Goal: Task Accomplishment & Management: Manage account settings

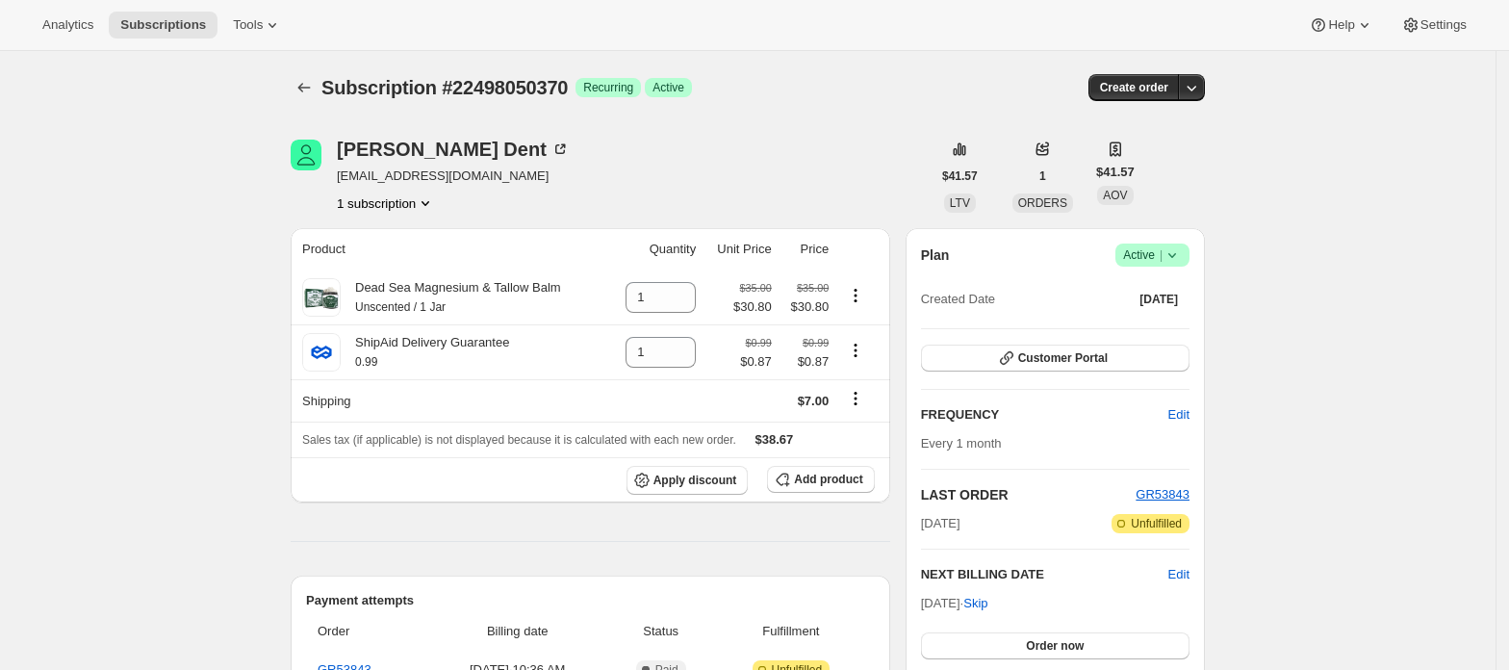
click at [431, 202] on icon "Product actions" at bounding box center [425, 202] width 19 height 19
click at [857, 351] on icon "Product actions" at bounding box center [855, 349] width 3 height 3
click at [839, 385] on span "Remove" at bounding box center [848, 390] width 46 height 14
type input "0"
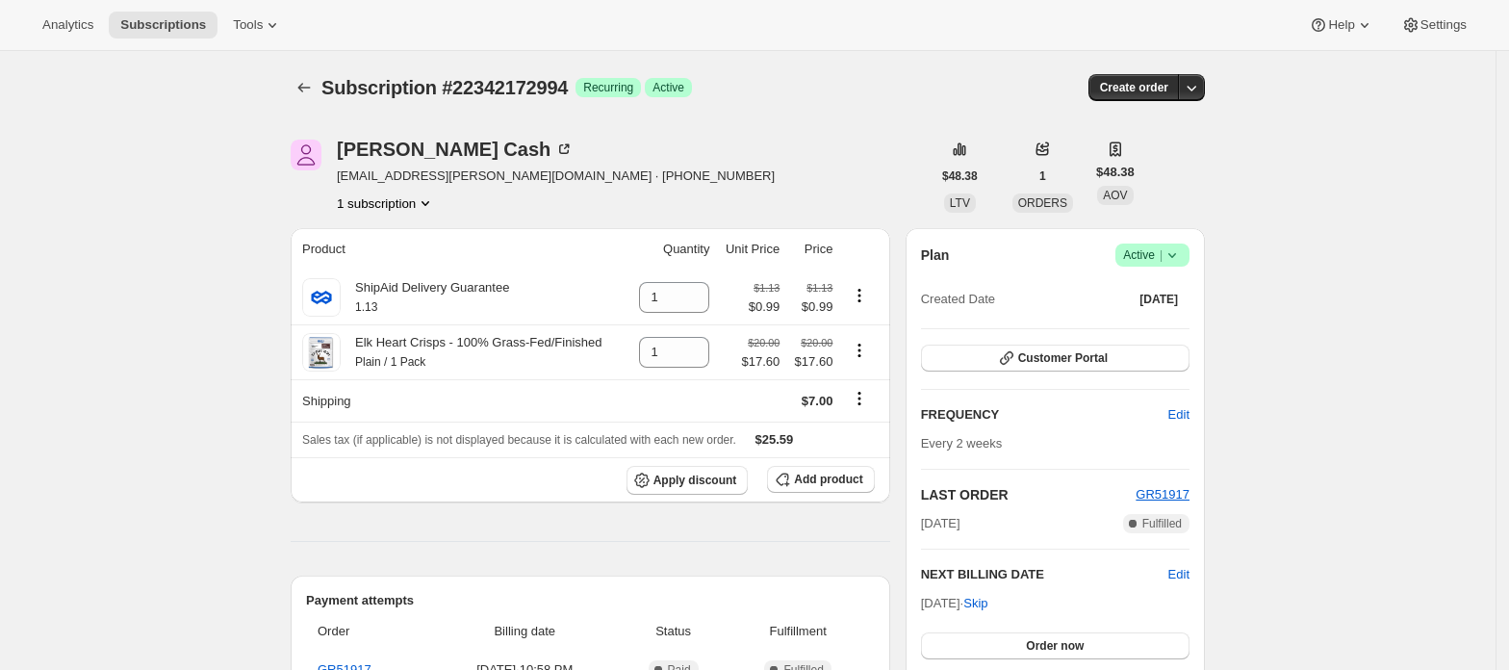
click at [1159, 252] on span "Active |" at bounding box center [1152, 254] width 59 height 19
click at [1141, 323] on span "Cancel subscription" at bounding box center [1159, 325] width 109 height 14
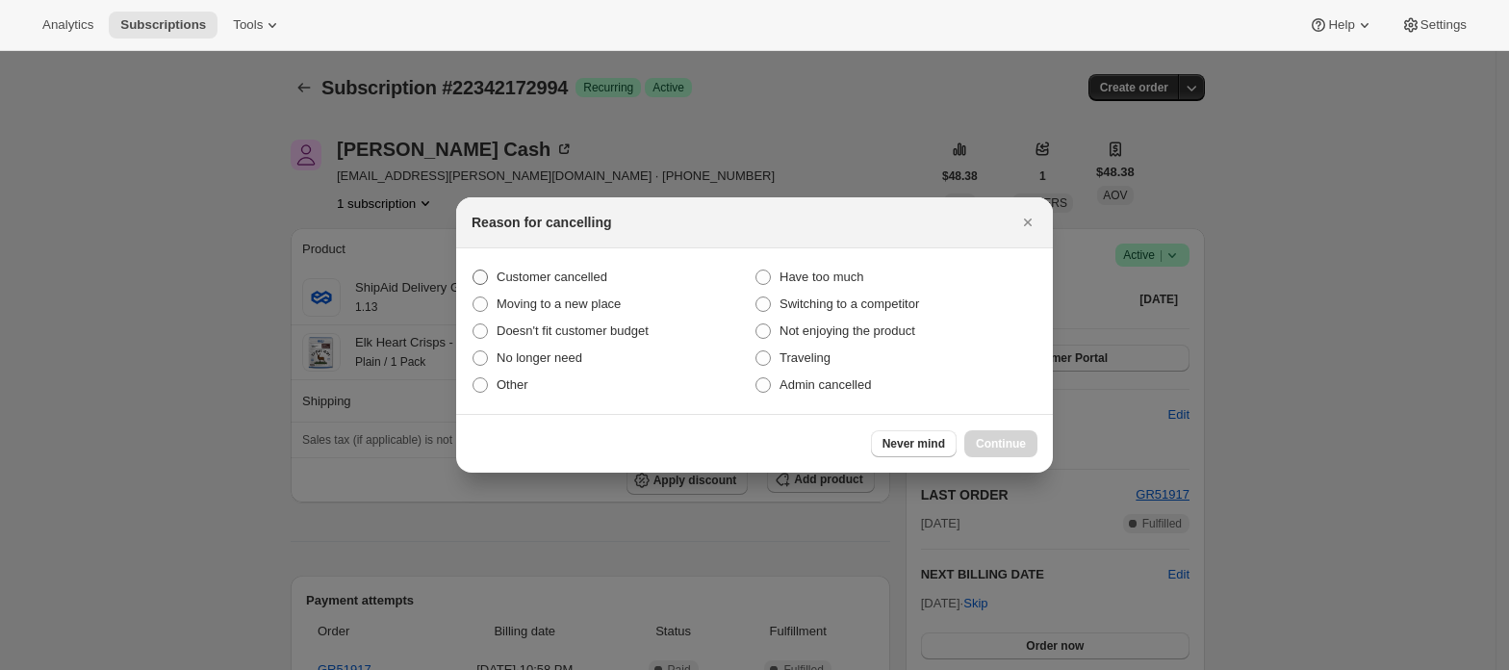
click at [510, 282] on span "Customer cancelled" at bounding box center [551, 276] width 111 height 14
click at [473, 270] on input "Customer cancelled" at bounding box center [472, 269] width 1 height 1
radio input "true"
click at [1013, 444] on span "Continue" at bounding box center [1001, 443] width 50 height 15
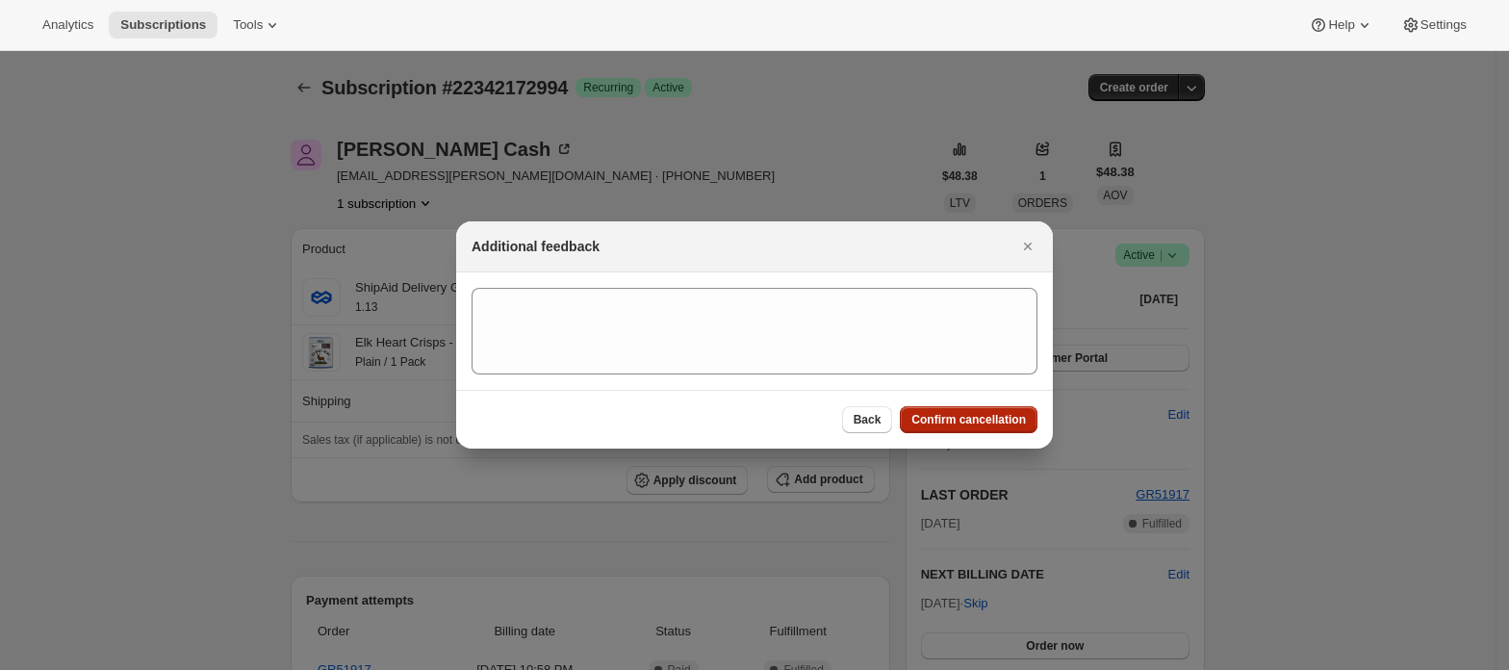
click at [1002, 419] on span "Confirm cancellation" at bounding box center [968, 419] width 114 height 15
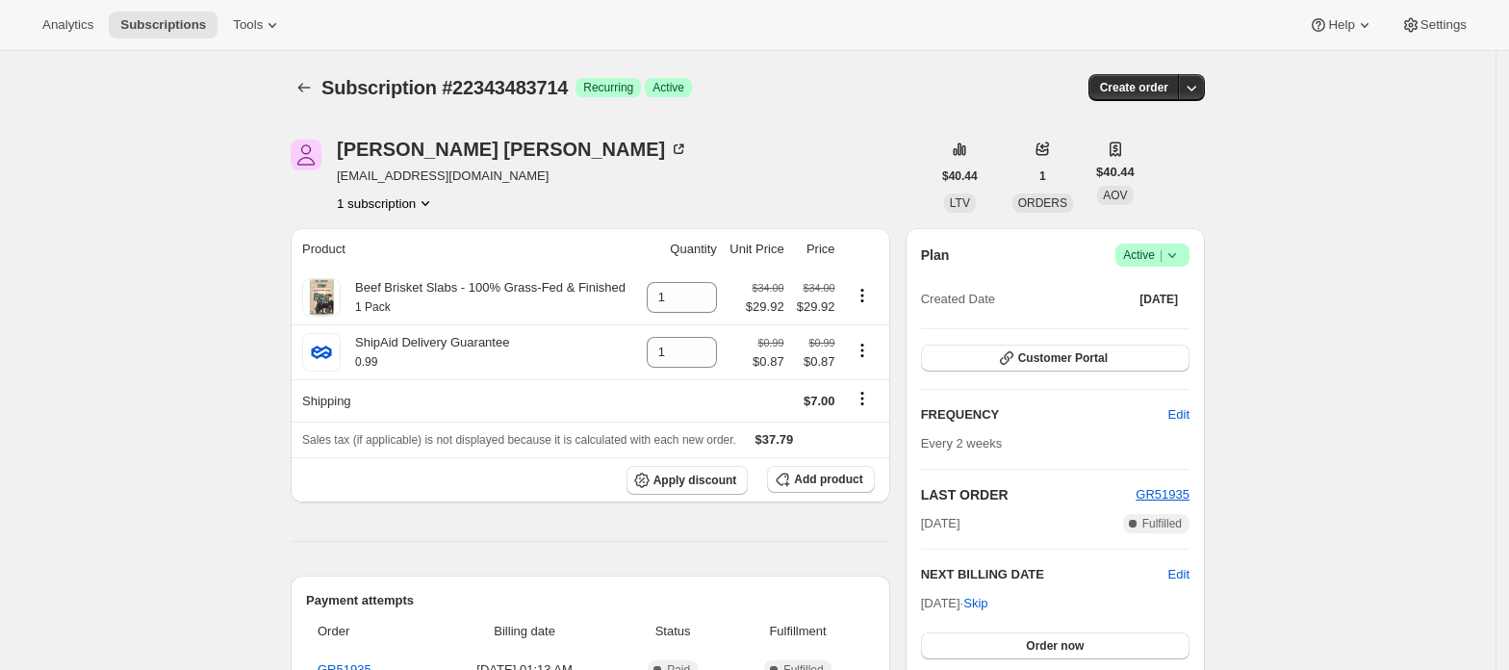
click at [1159, 252] on span "Active |" at bounding box center [1152, 254] width 59 height 19
click at [1162, 320] on span "Cancel subscription" at bounding box center [1159, 325] width 109 height 14
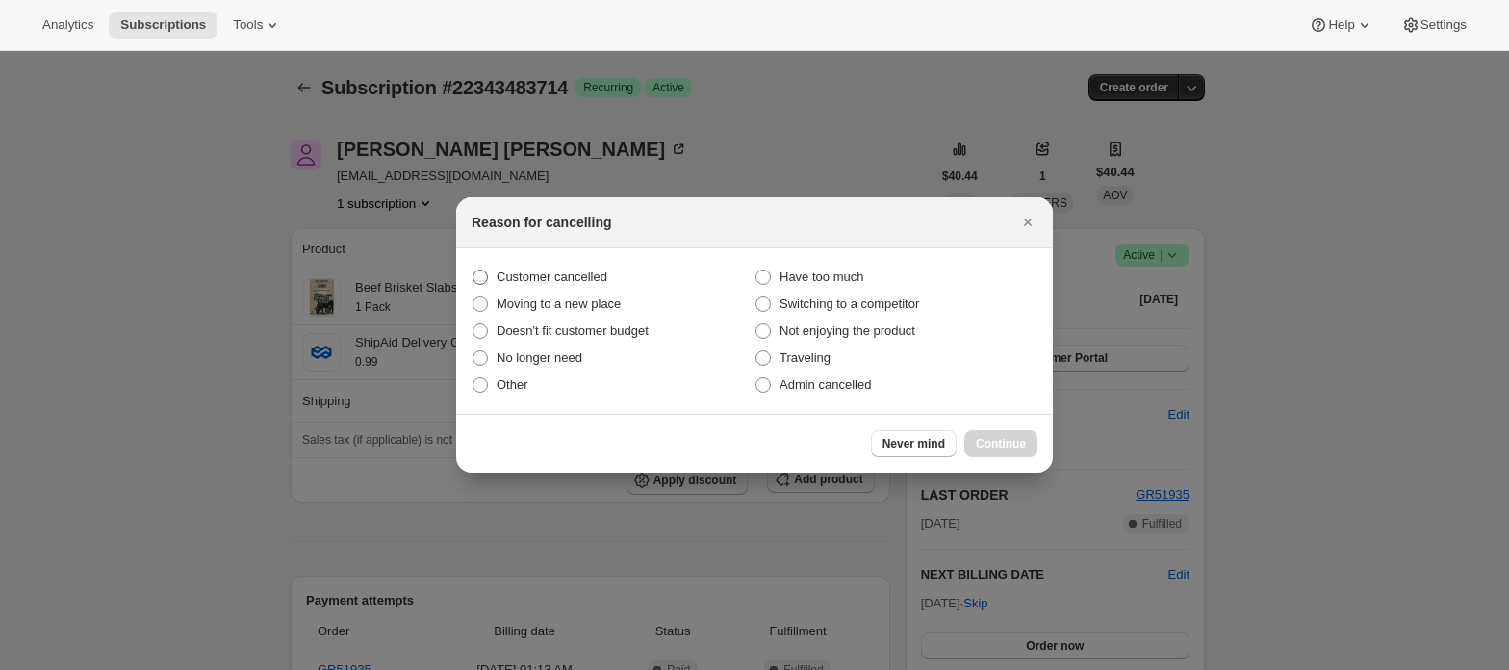
click at [574, 281] on span "Customer cancelled" at bounding box center [551, 276] width 111 height 14
click at [473, 270] on input "Customer cancelled" at bounding box center [472, 269] width 1 height 1
radio input "true"
click at [968, 443] on button "Continue" at bounding box center [1000, 443] width 73 height 27
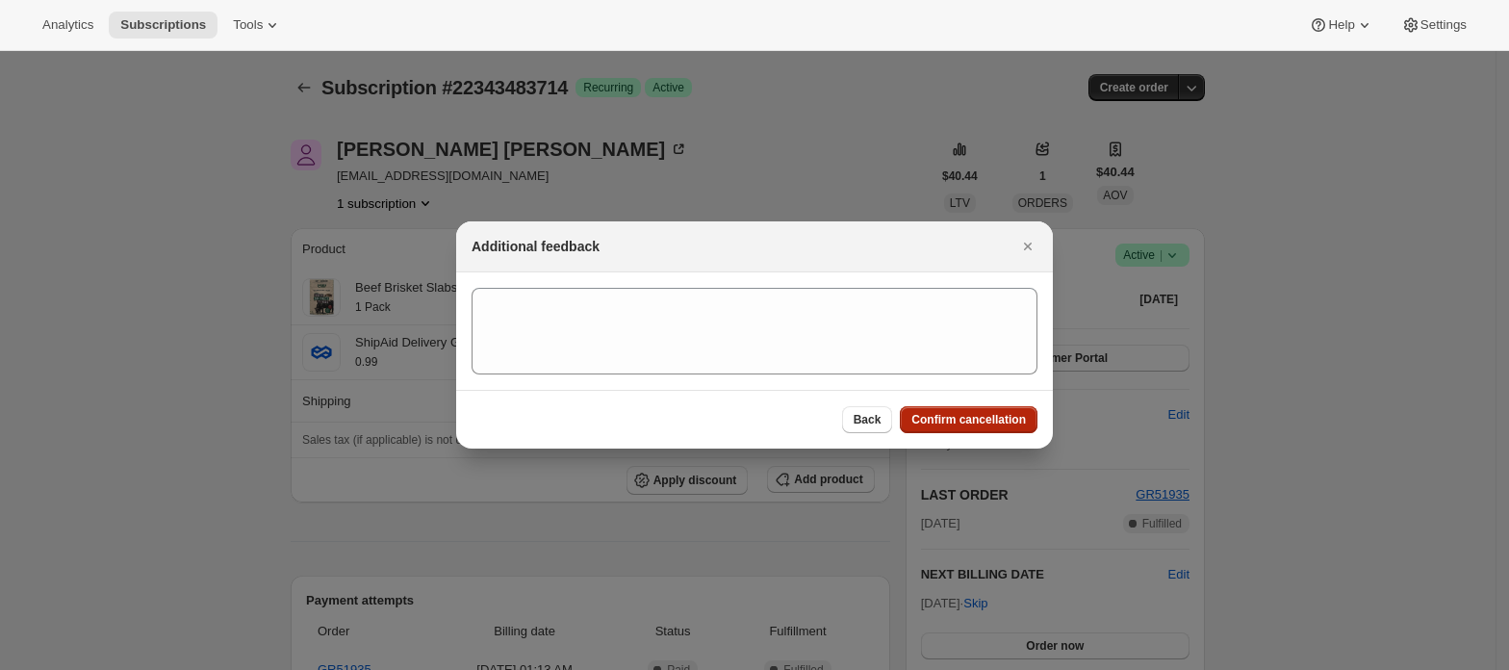
click at [972, 420] on span "Confirm cancellation" at bounding box center [968, 419] width 114 height 15
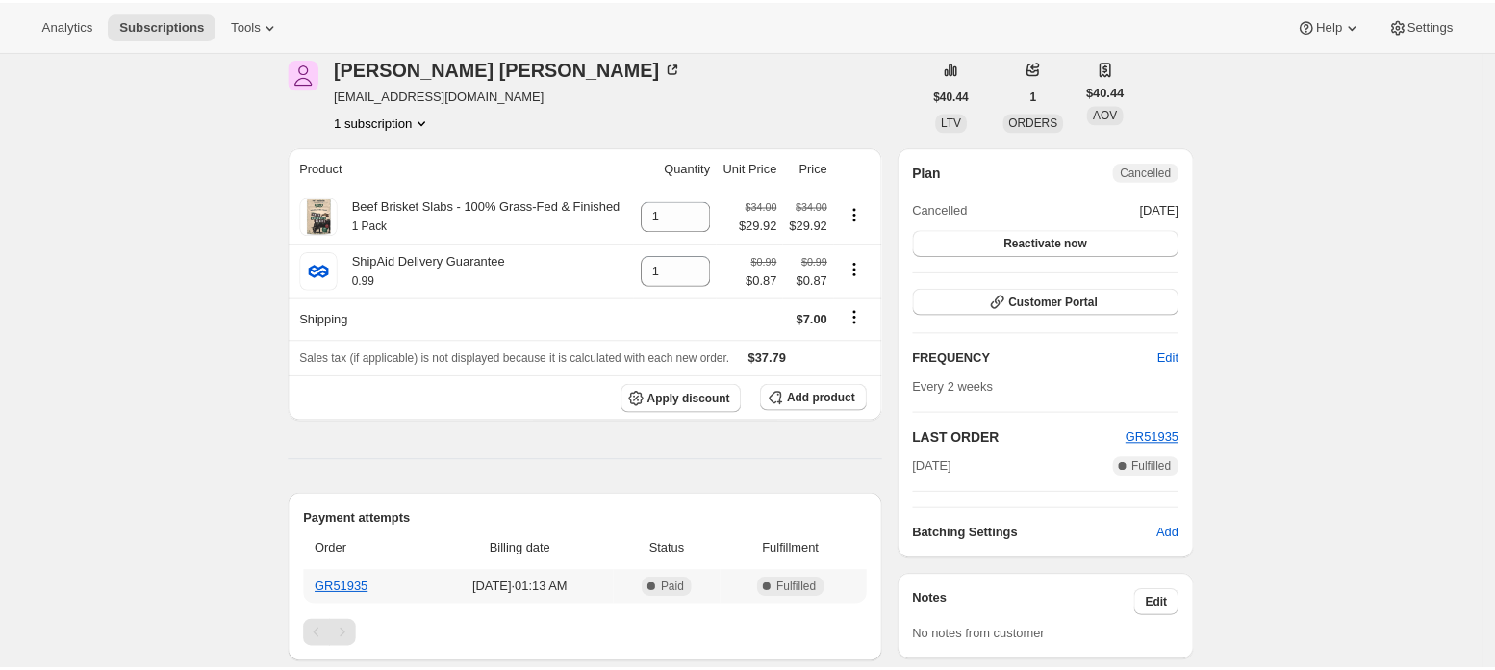
scroll to position [385, 0]
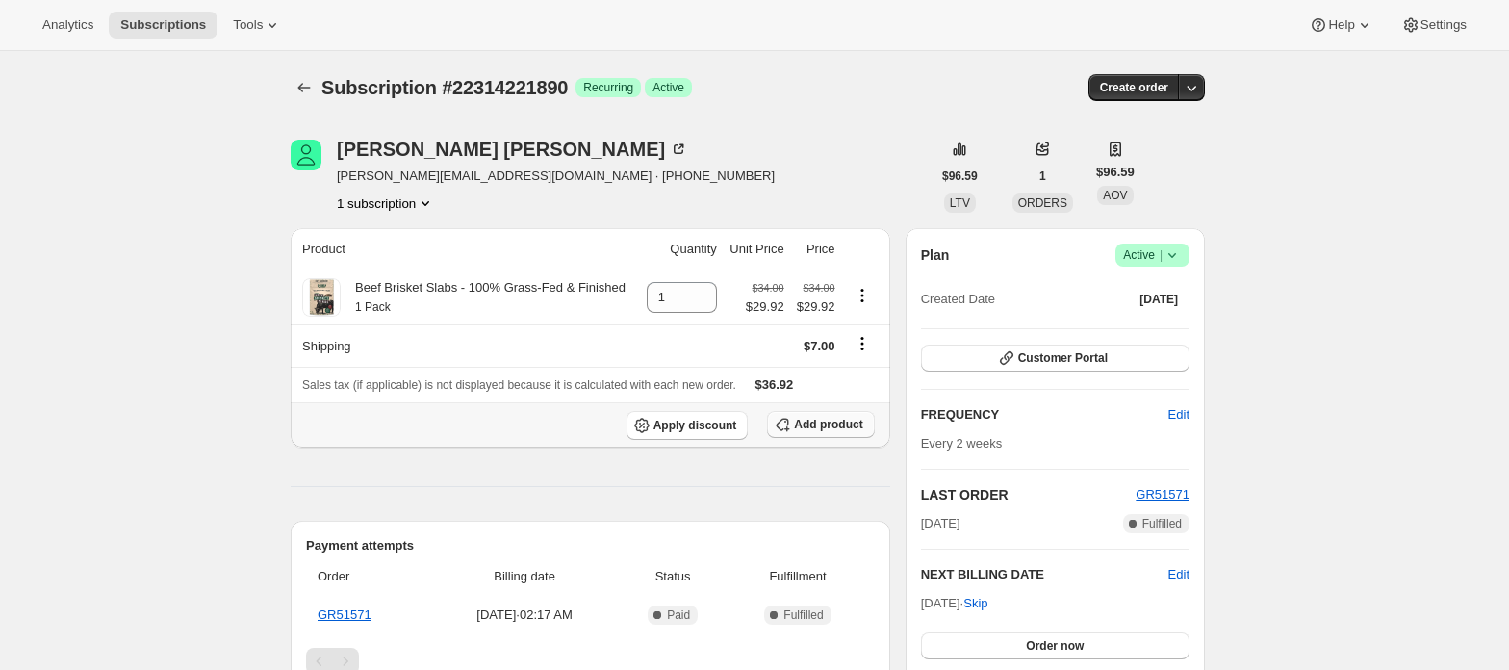
click at [835, 431] on span "Add product" at bounding box center [828, 424] width 68 height 15
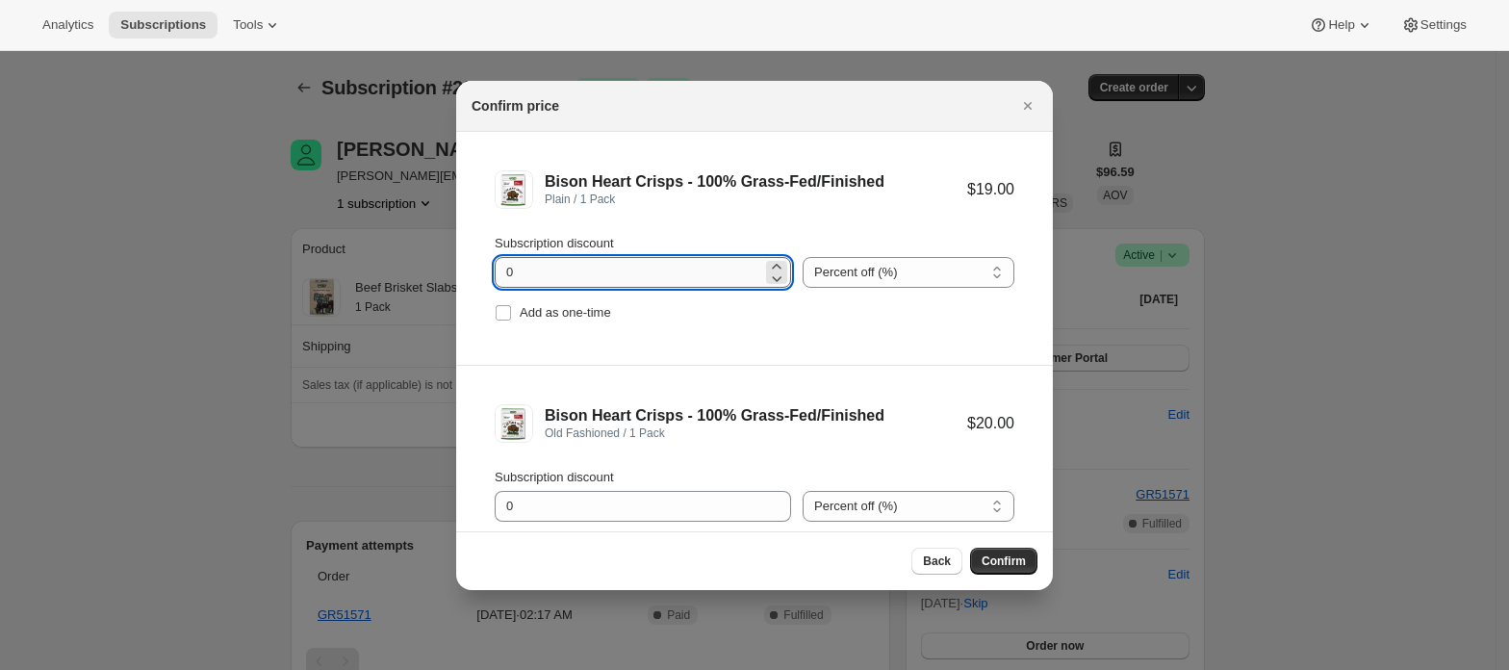
click at [689, 273] on input "0" at bounding box center [627, 272] width 267 height 31
drag, startPoint x: 658, startPoint y: 278, endPoint x: 494, endPoint y: 273, distance: 164.6
click at [494, 273] on input "0" at bounding box center [627, 272] width 267 height 31
type input "12"
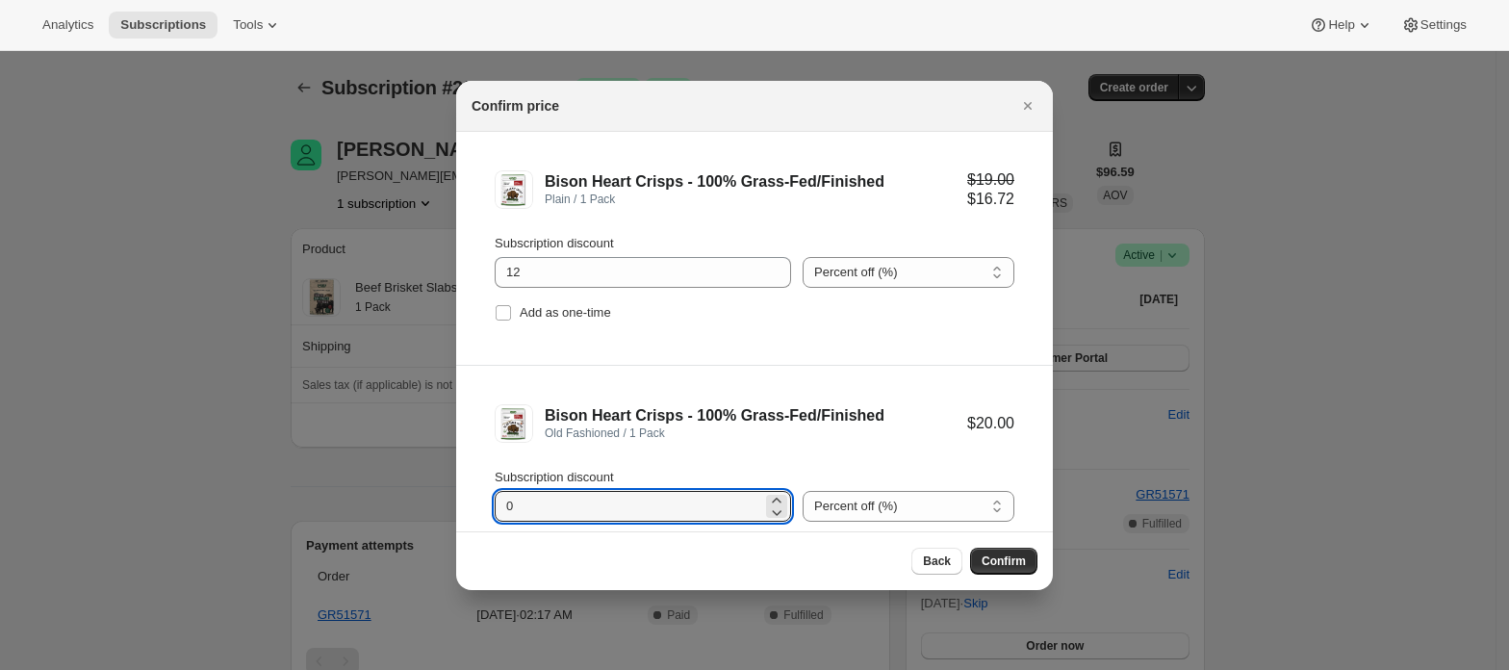
scroll to position [23, 0]
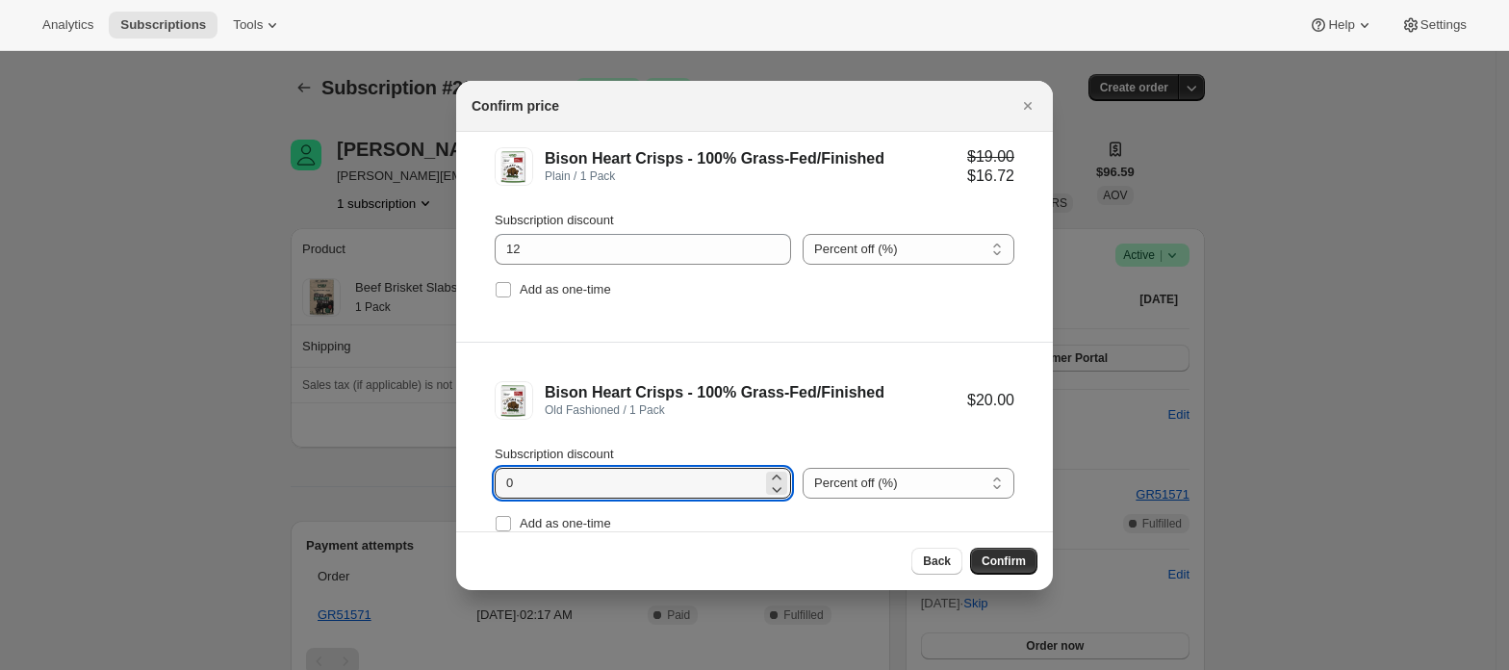
drag, startPoint x: 614, startPoint y: 510, endPoint x: 500, endPoint y: 502, distance: 113.8
click at [500, 504] on div "Subscription discount 0 Percent off (%) Amount off ($) Percent off (%) Add as o…" at bounding box center [754, 490] width 520 height 92
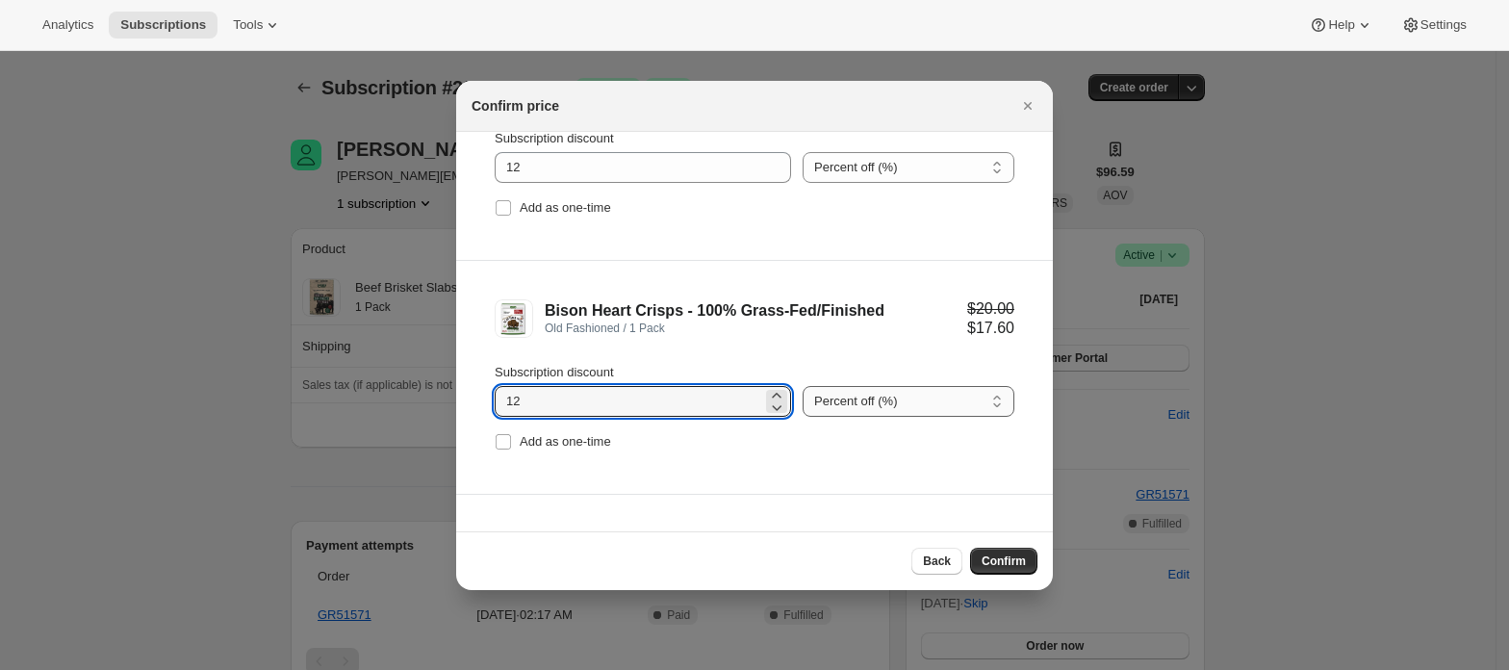
scroll to position [314, 0]
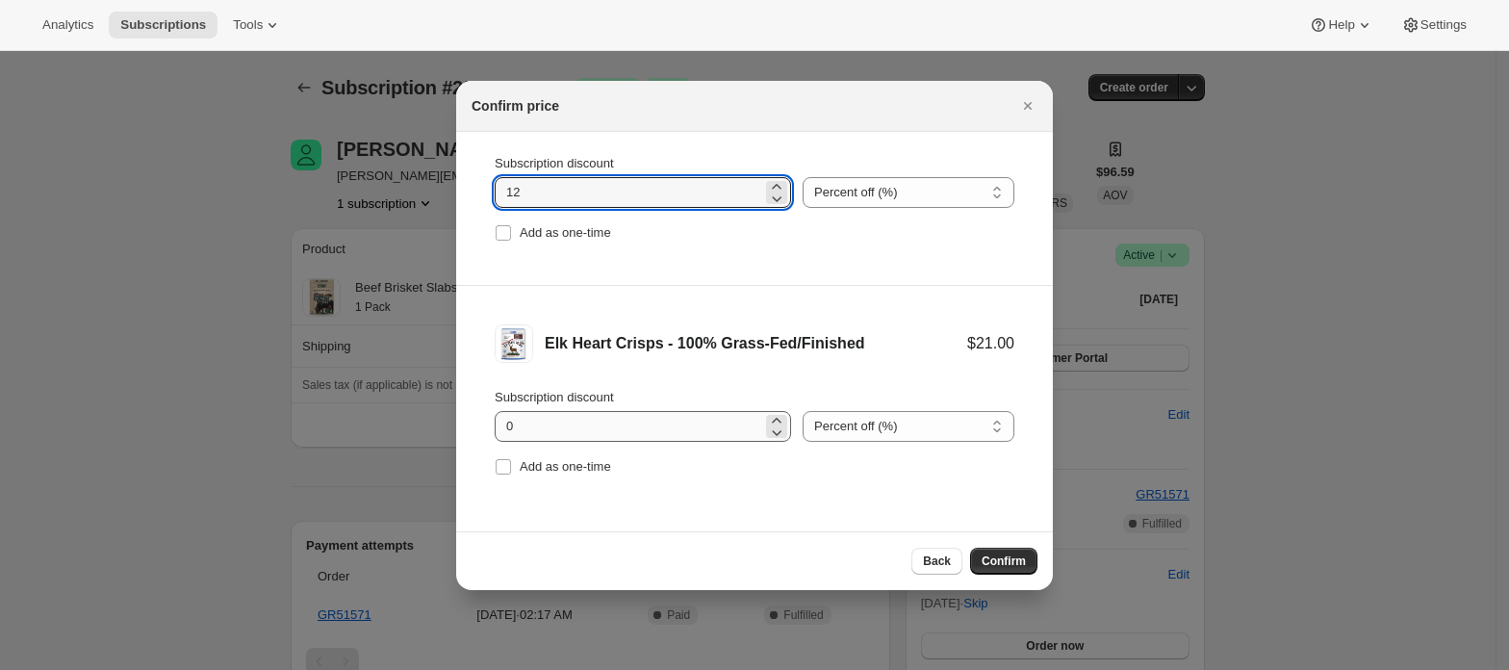
type input "12"
drag, startPoint x: 714, startPoint y: 410, endPoint x: 693, endPoint y: 429, distance: 28.6
click at [705, 416] on input "0" at bounding box center [627, 426] width 267 height 31
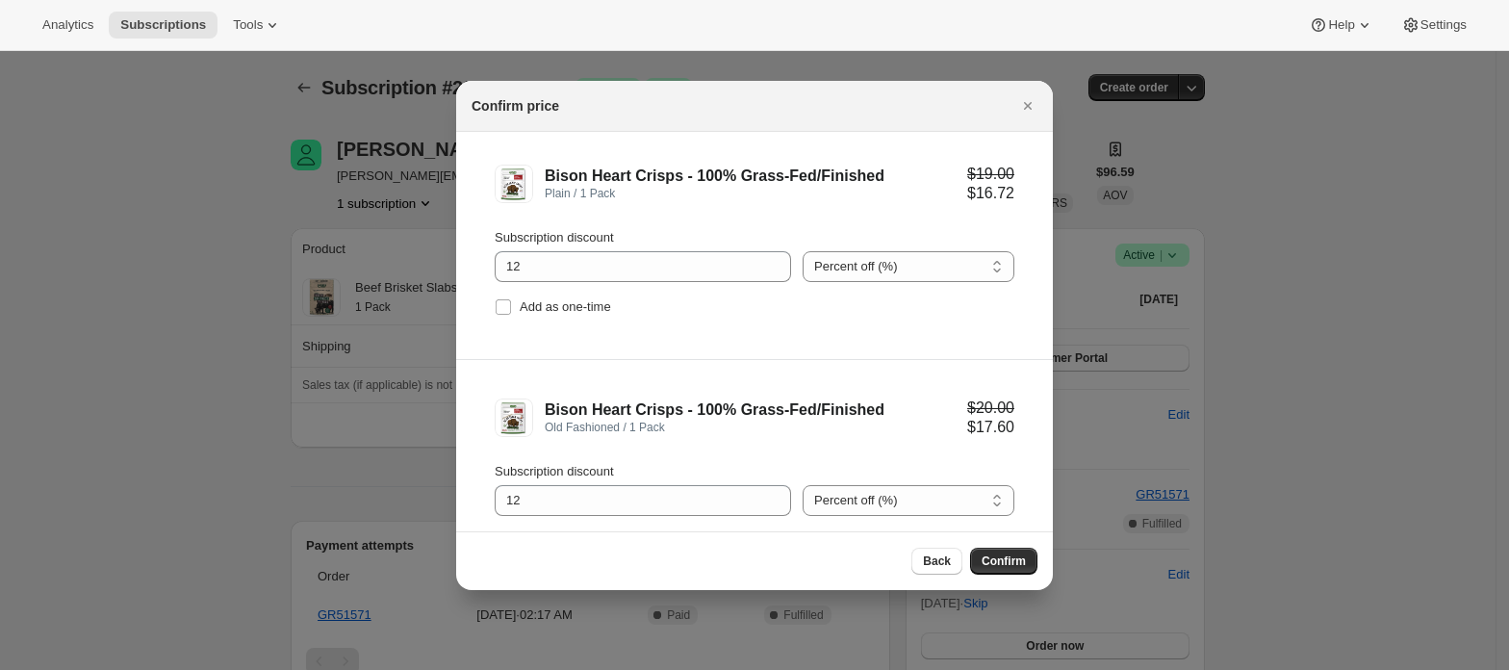
scroll to position [0, 0]
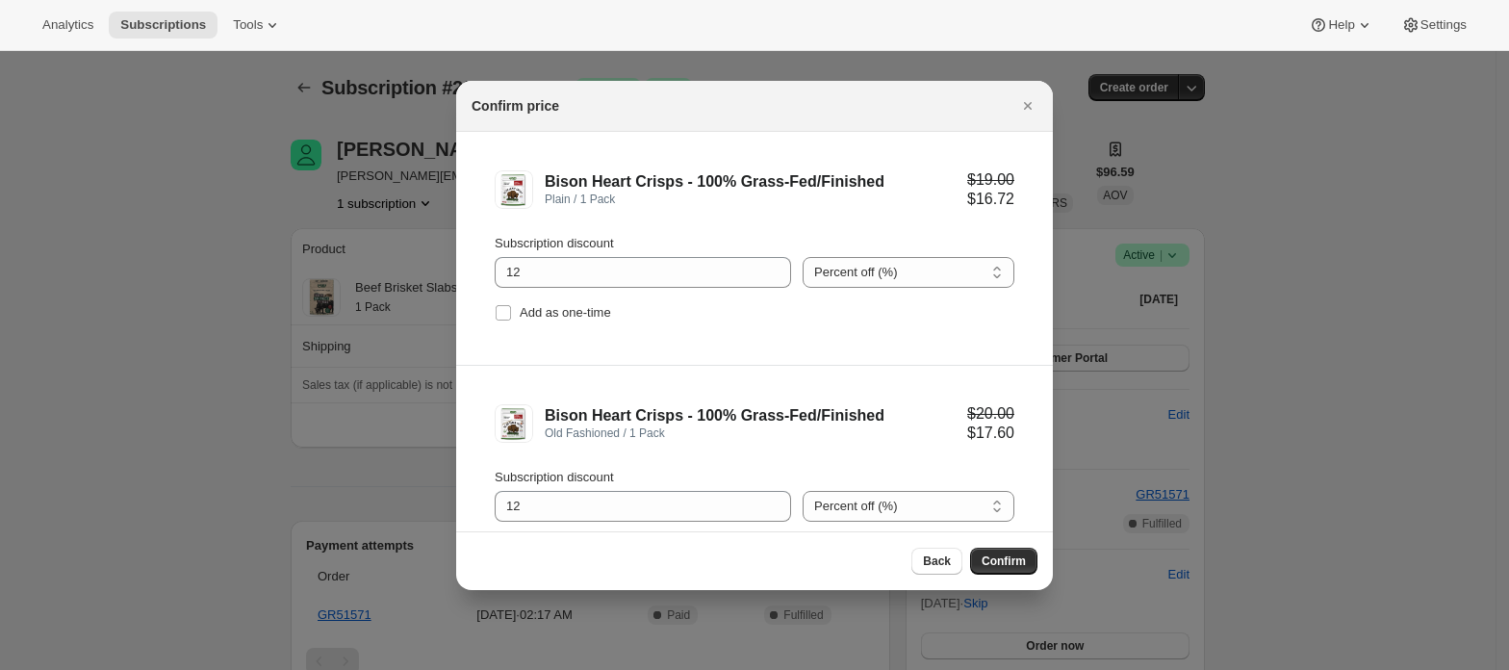
click at [979, 332] on li "Bison Heart Crisps - 100% Grass-Fed/Finished Plain / 1 Pack $19.00 $16.72 Subsc…" at bounding box center [754, 249] width 596 height 234
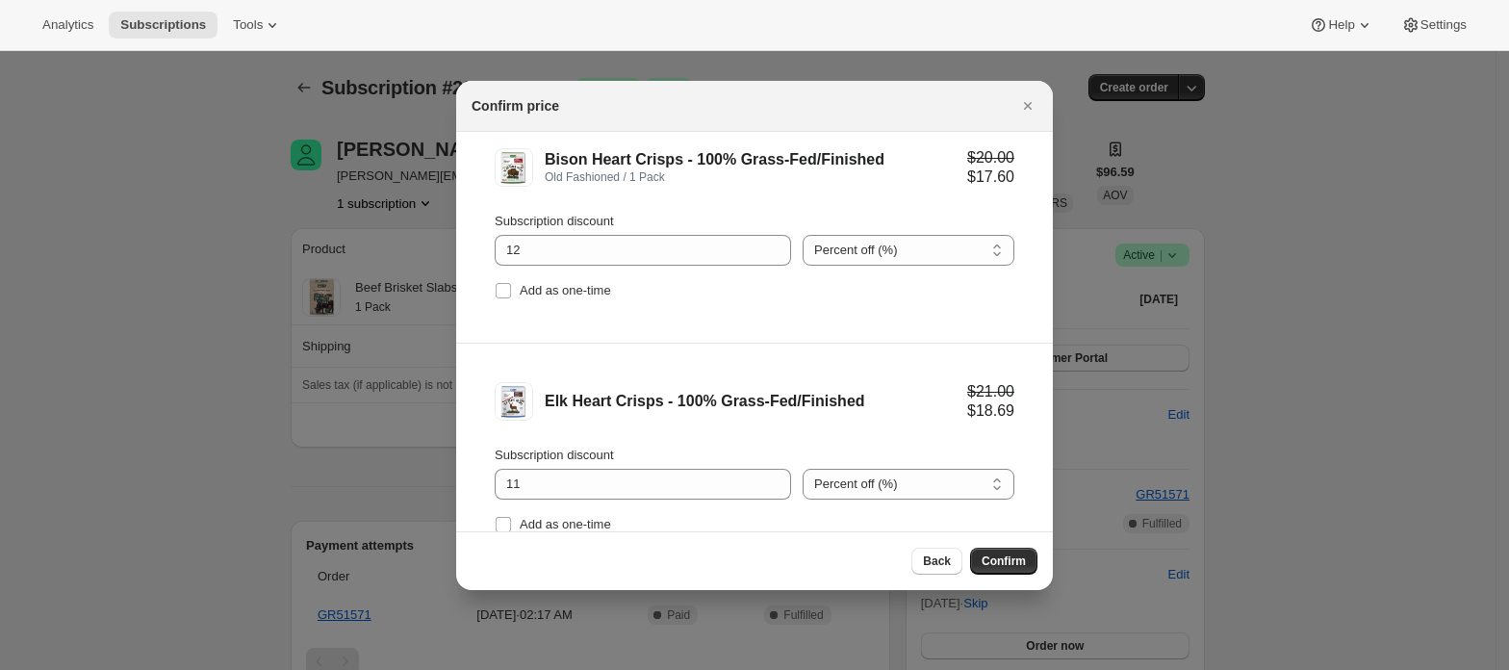
scroll to position [314, 0]
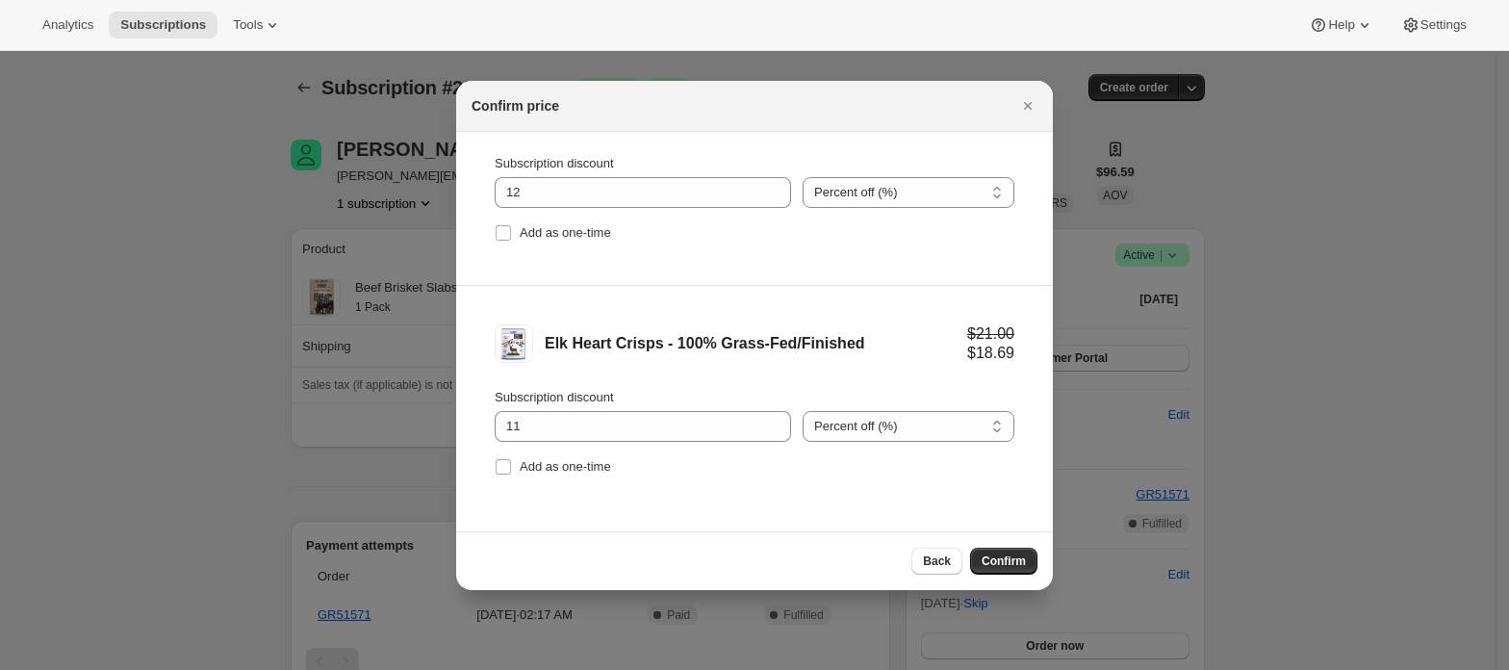
click at [651, 441] on div "Subscription discount 11 Percent off (%) Amount off ($) Percent off (%) Add as …" at bounding box center [754, 434] width 520 height 92
click at [656, 418] on input "11" at bounding box center [627, 426] width 267 height 31
type input "12"
click at [772, 271] on li "Bison Heart Crisps - 100% Grass-Fed/Finished Old Fashioned / 1 Pack $20.00 $17.…" at bounding box center [754, 169] width 596 height 234
click at [1016, 558] on span "Confirm" at bounding box center [1003, 560] width 44 height 15
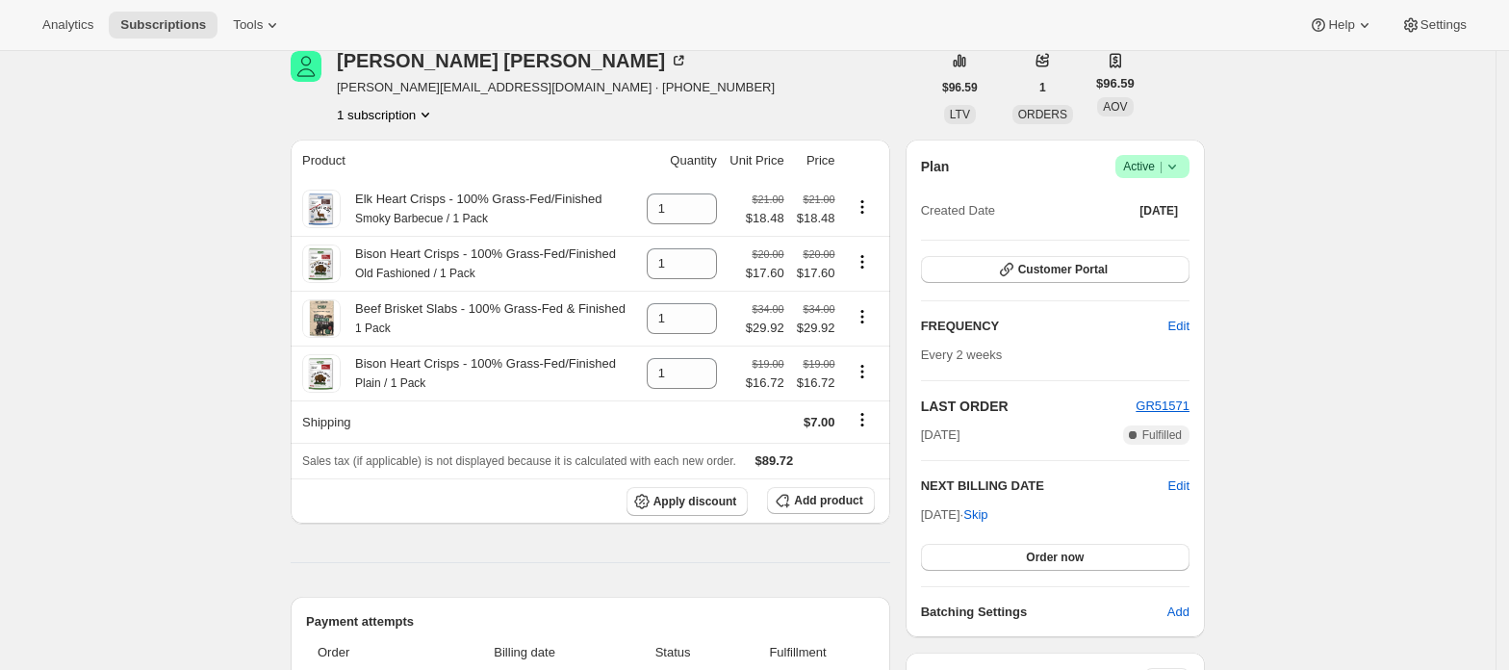
scroll to position [128, 0]
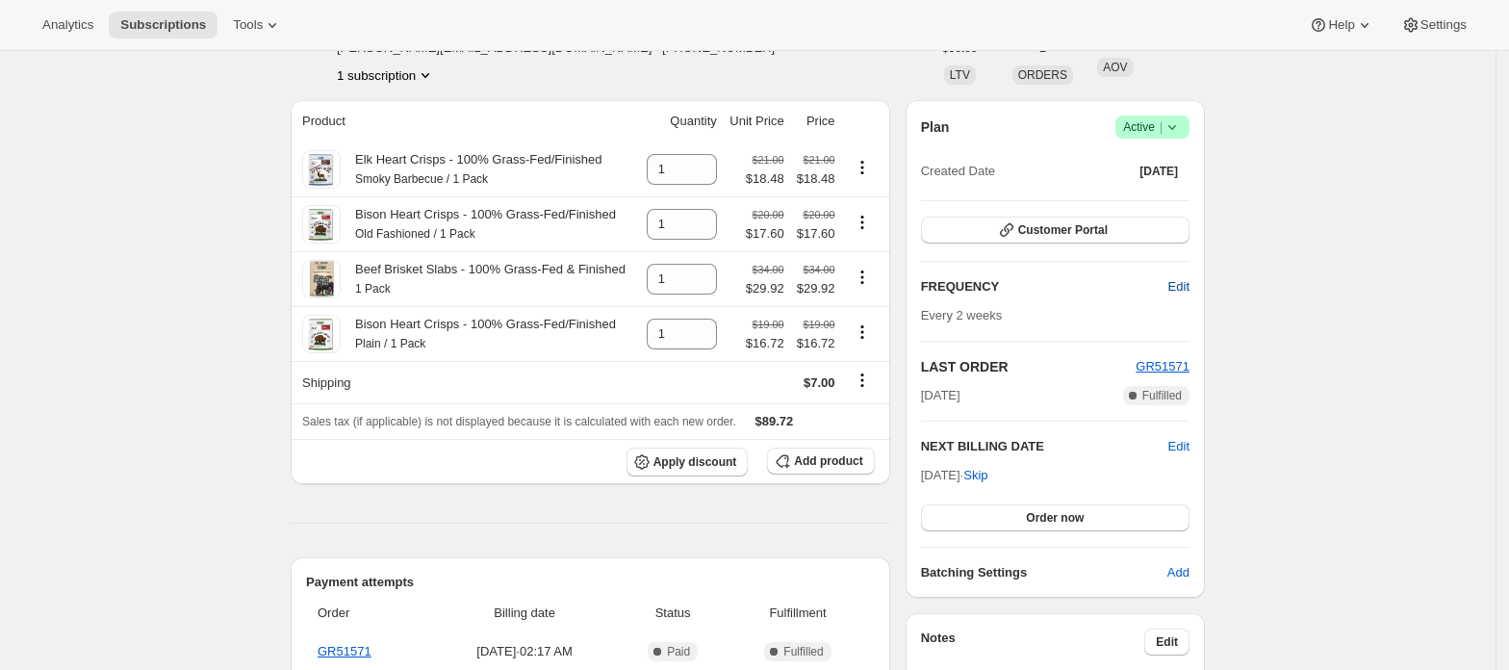
click at [1179, 289] on span "Edit" at bounding box center [1178, 286] width 21 height 19
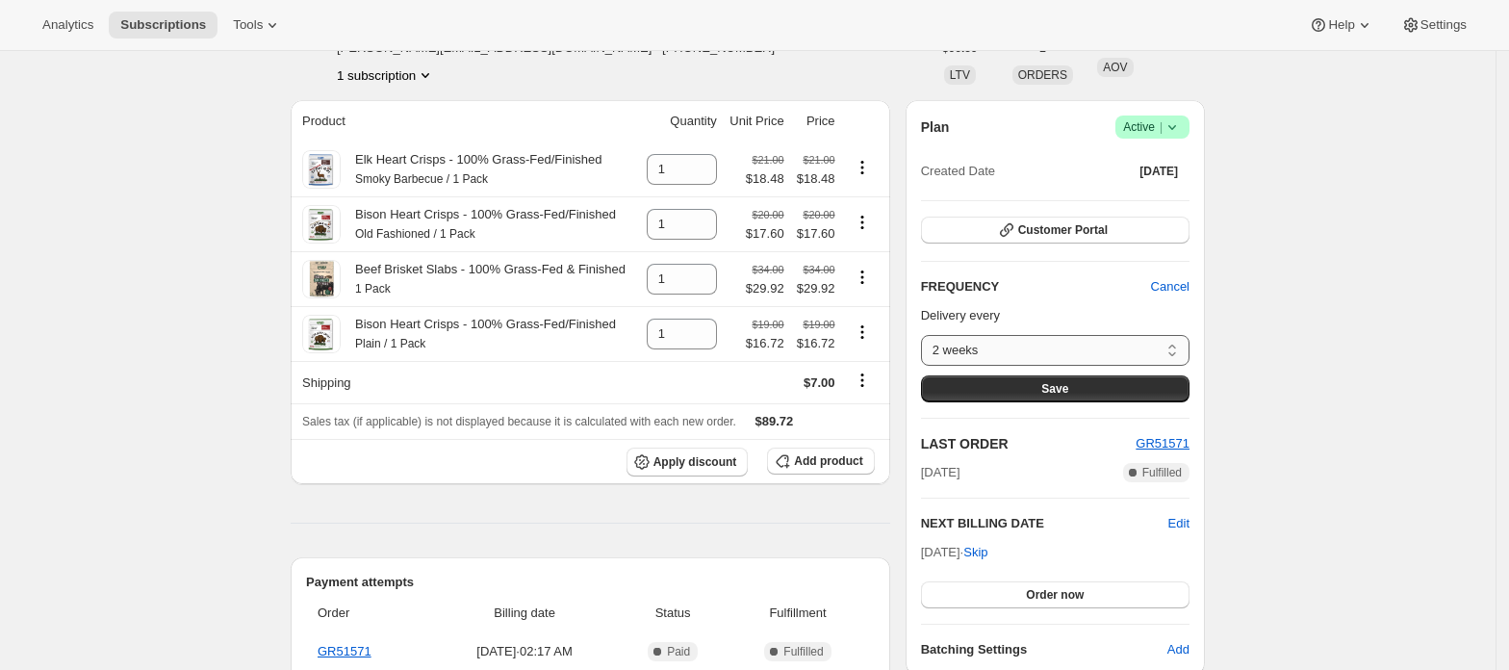
click at [1033, 343] on select "2 weeks 6 weeks 1 month 2 months Custom..." at bounding box center [1055, 350] width 268 height 31
select select "MONTH#1"
click at [926, 335] on select "2 weeks 6 weeks 1 month 2 months Custom..." at bounding box center [1055, 350] width 268 height 31
click at [1095, 386] on button "Save" at bounding box center [1055, 388] width 268 height 27
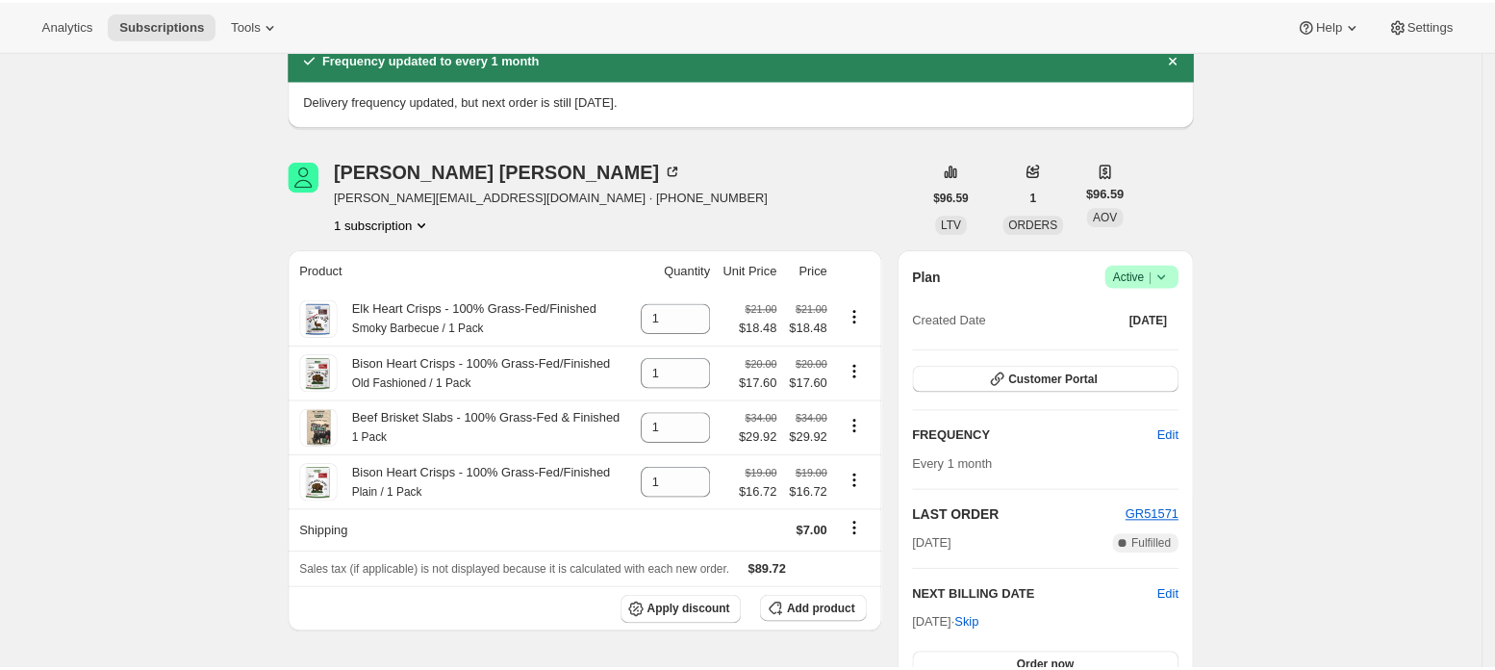
scroll to position [0, 0]
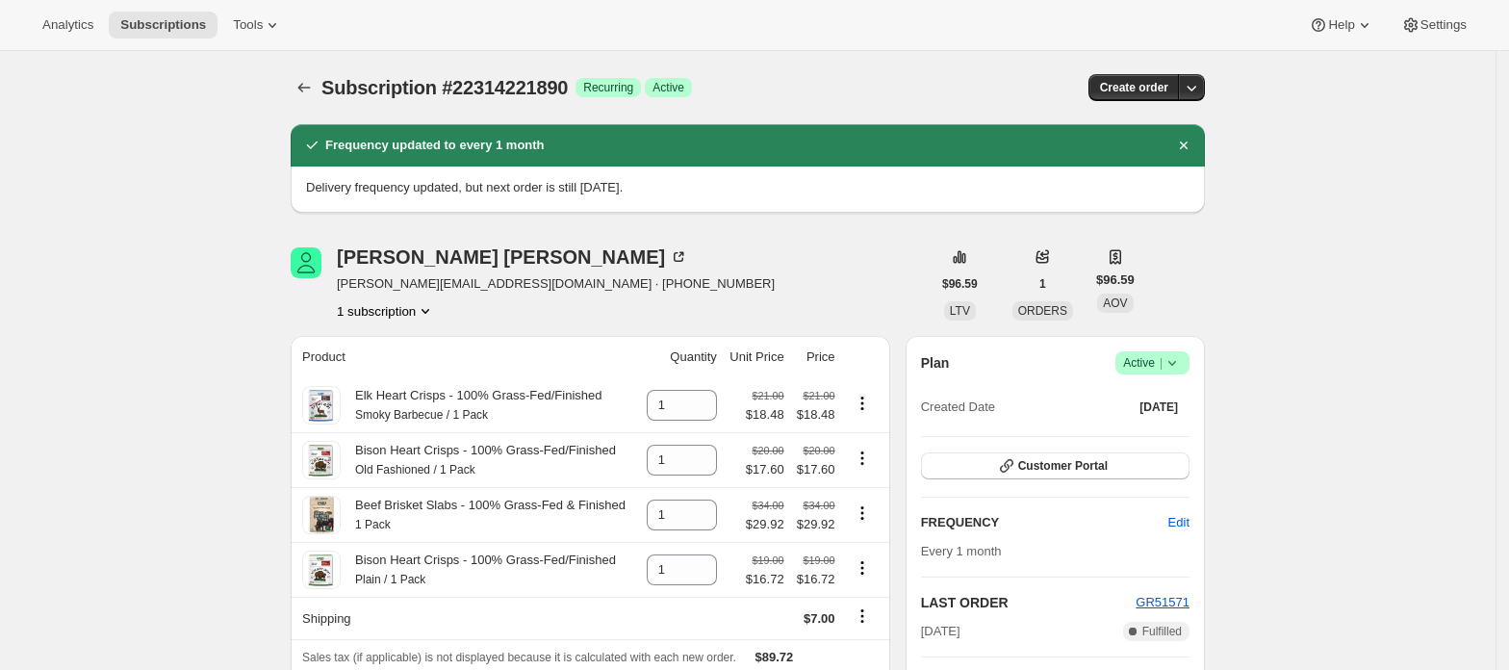
click at [400, 312] on button "1 subscription" at bounding box center [386, 310] width 98 height 19
